Goal: Task Accomplishment & Management: Use online tool/utility

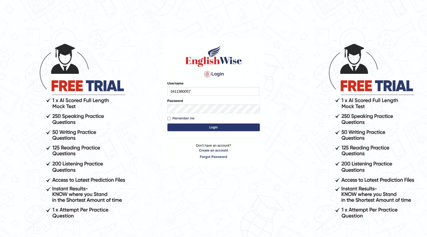
type input "0411980057"
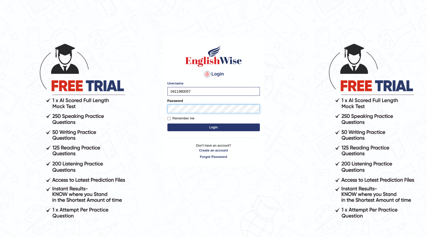
click at [167, 123] on button "Login" at bounding box center [213, 127] width 92 height 8
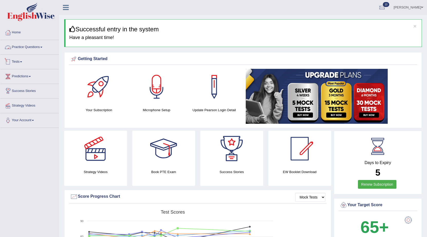
click at [20, 45] on link "Practice Questions" at bounding box center [29, 46] width 59 height 13
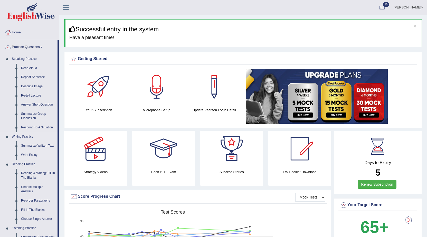
click at [34, 154] on link "Write Essay" at bounding box center [38, 154] width 39 height 9
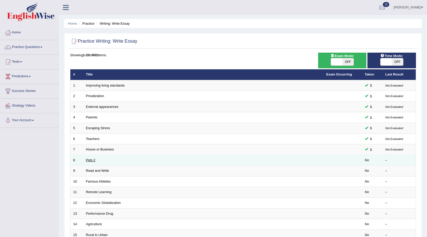
click at [91, 162] on link "Pets 2" at bounding box center [90, 160] width 9 height 4
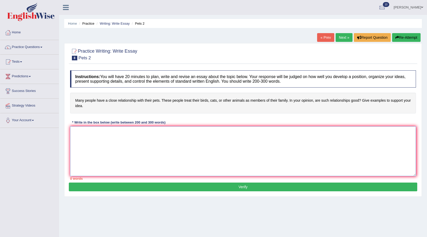
click at [98, 141] on textarea at bounding box center [243, 151] width 346 height 50
type textarea "fkjasj"
